Goal: Navigation & Orientation: Find specific page/section

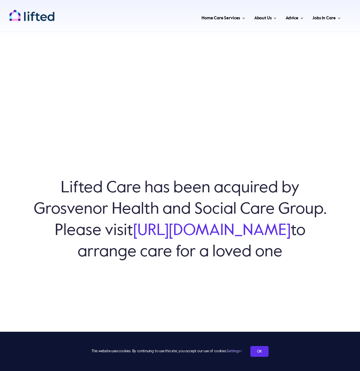
click at [186, 239] on link "[URL][DOMAIN_NAME]" at bounding box center [212, 231] width 158 height 16
click at [23, 11] on img "lifted-logo" at bounding box center [32, 15] width 46 height 12
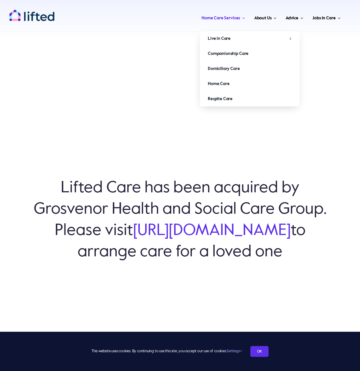
click at [228, 19] on span "Home Care Services" at bounding box center [220, 18] width 38 height 9
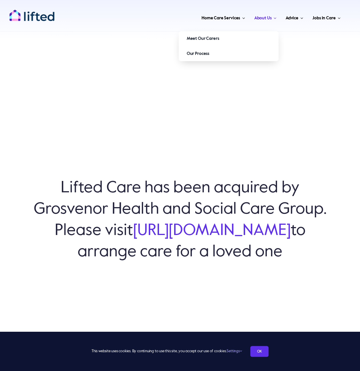
click at [266, 14] on span "About Us" at bounding box center [262, 18] width 17 height 9
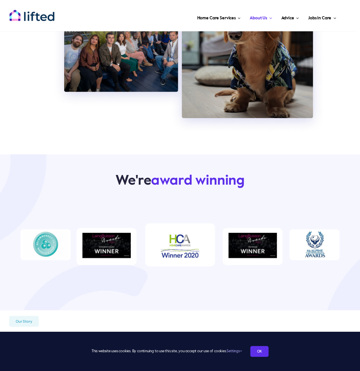
scroll to position [256, 0]
